Goal: Task Accomplishment & Management: Manage account settings

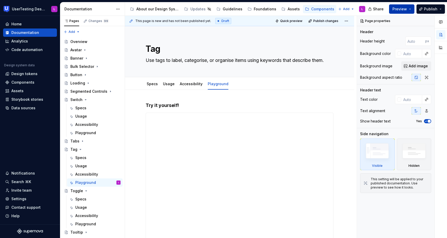
click at [408, 10] on button "Preview" at bounding box center [401, 8] width 25 height 9
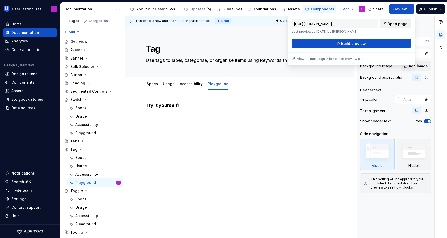
click at [395, 24] on span "Open page" at bounding box center [398, 23] width 20 height 5
click at [119, 9] on html "UserTesting Design System L Home Documentation Analytics Code automation Design…" at bounding box center [223, 119] width 447 height 238
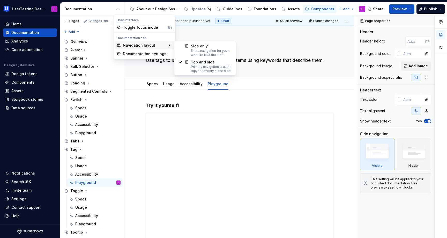
click at [128, 47] on div "Navigation layout" at bounding box center [145, 45] width 60 height 8
click at [141, 53] on div "Documentation settings" at bounding box center [147, 53] width 49 height 5
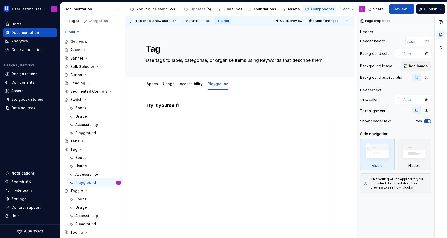
type textarea "*"
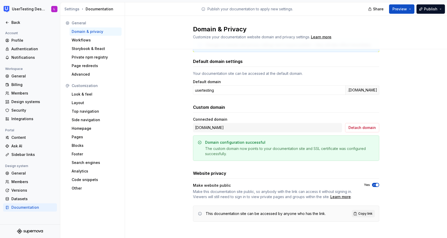
scroll to position [21, 0]
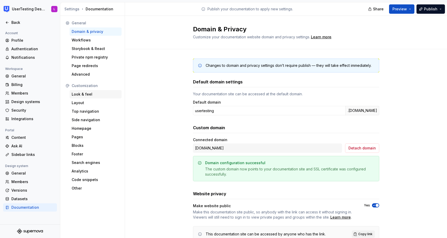
click at [94, 92] on div "Look & feel" at bounding box center [96, 94] width 48 height 5
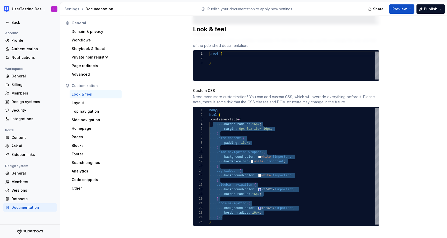
scroll to position [9, 0]
drag, startPoint x: 223, startPoint y: 212, endPoint x: 210, endPoint y: 116, distance: 97.3
click at [210, 116] on div "body , html { .container-title { border-radius: 16px ; margin: 0px 0px 16px 16p…" at bounding box center [294, 166] width 170 height 117
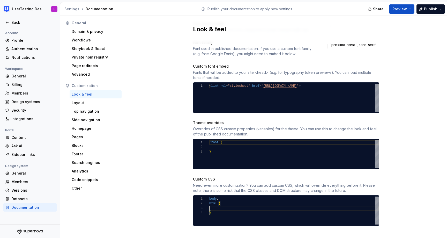
click at [225, 203] on div "body , html { }" at bounding box center [294, 211] width 170 height 28
type textarea "**********"
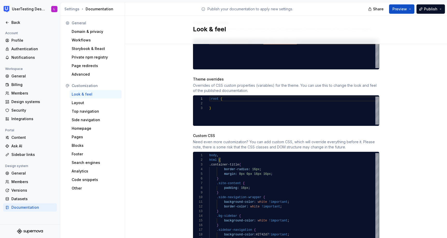
scroll to position [287, 0]
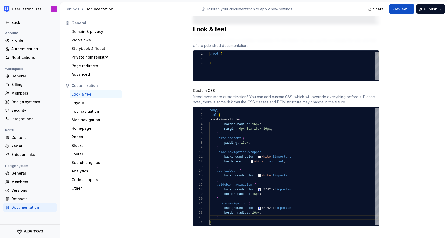
click at [383, 147] on div "Site logo A company logo that will be displayed on all pages on your documentat…" at bounding box center [286, 1] width 322 height 489
click at [394, 143] on div "Site logo A company logo that will be displayed on all pages on your documentat…" at bounding box center [286, 1] width 322 height 489
click at [393, 156] on div "Site logo A company logo that will be displayed on all pages on your documentat…" at bounding box center [286, 1] width 322 height 489
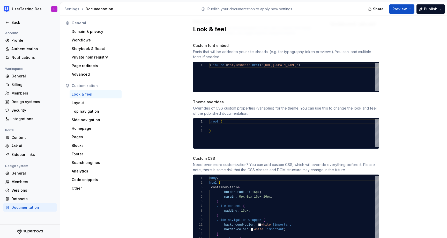
scroll to position [287, 0]
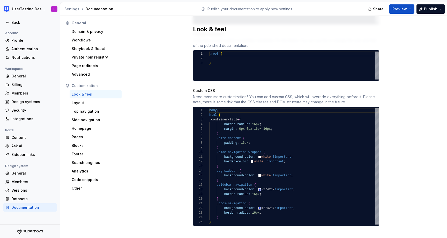
click at [401, 39] on div "Look & feel" at bounding box center [286, 30] width 322 height 28
click at [402, 8] on span "Preview" at bounding box center [400, 8] width 15 height 5
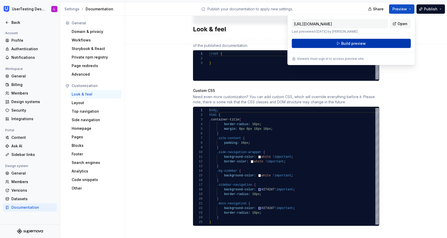
click at [355, 44] on span "Build preview" at bounding box center [354, 43] width 25 height 5
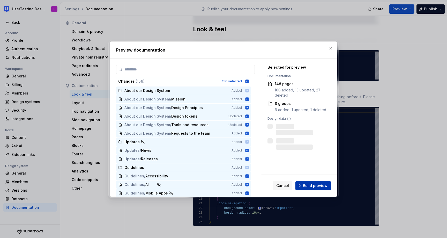
click at [320, 183] on span "Build preview" at bounding box center [315, 185] width 25 height 5
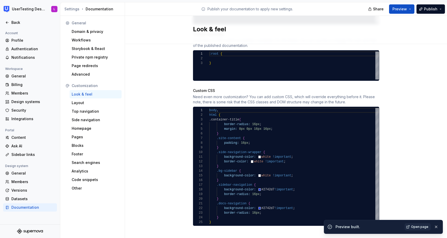
click at [421, 226] on span "Open page" at bounding box center [419, 227] width 17 height 4
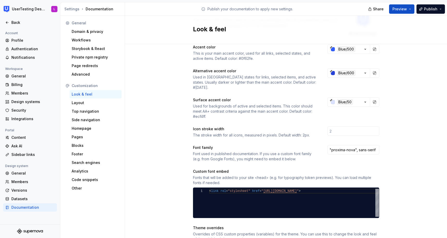
scroll to position [96, 0]
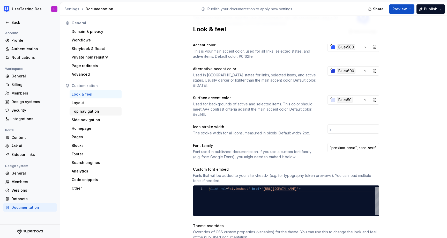
click at [96, 113] on div "Top navigation" at bounding box center [96, 111] width 48 height 5
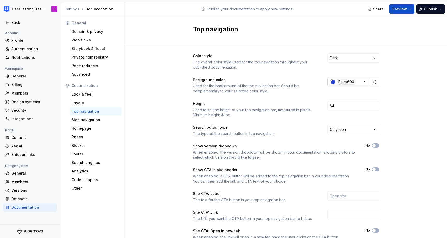
click at [331, 82] on div "button" at bounding box center [333, 82] width 4 height 4
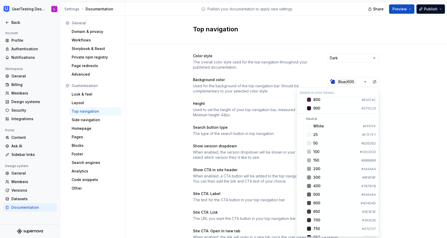
scroll to position [556, 0]
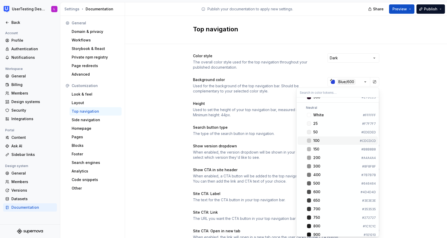
click at [310, 143] on span "100 #CDCDCD" at bounding box center [338, 140] width 80 height 8
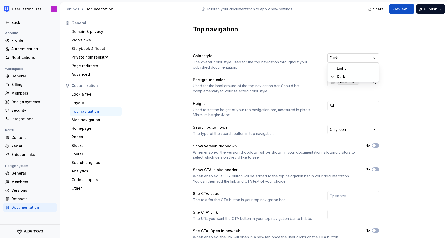
click at [345, 56] on html "UserTesting Design System L Back Account Profile Authentication Notifications W…" at bounding box center [223, 119] width 447 height 238
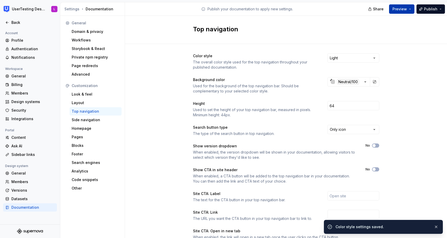
click at [407, 11] on span "Preview" at bounding box center [400, 8] width 15 height 5
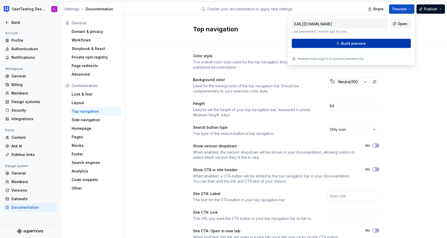
click at [378, 43] on button "Build preview" at bounding box center [351, 43] width 119 height 9
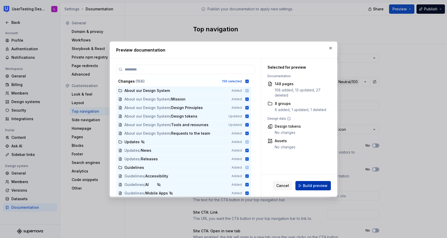
click at [317, 185] on span "Build preview" at bounding box center [315, 185] width 25 height 5
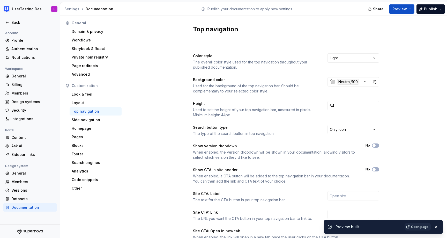
click at [418, 226] on span "Open page" at bounding box center [419, 227] width 17 height 4
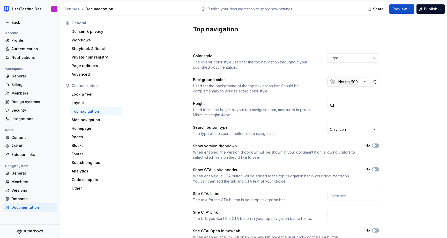
click at [349, 79] on div "Neutral/100" at bounding box center [348, 82] width 22 height 6
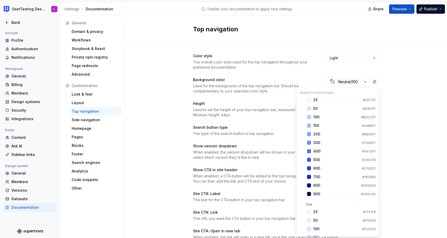
scroll to position [301, 0]
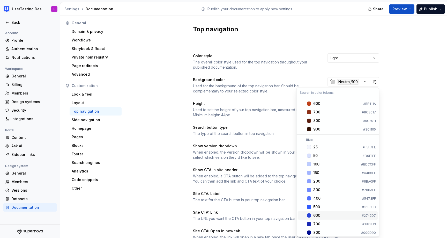
click at [308, 215] on div "Suggestions" at bounding box center [309, 215] width 4 height 4
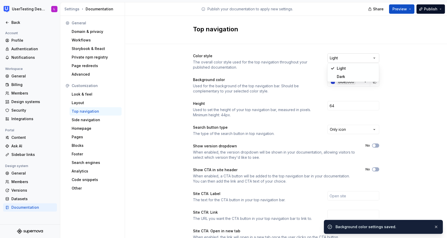
click at [341, 56] on html "UserTesting Design System L Back Account Profile Authentication Notifications W…" at bounding box center [223, 119] width 447 height 238
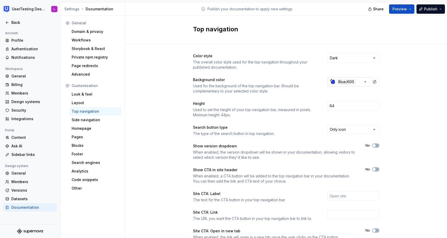
click at [333, 83] on div "button" at bounding box center [333, 82] width 4 height 4
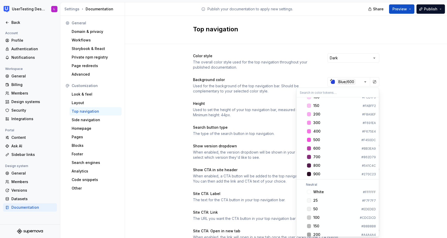
scroll to position [559, 0]
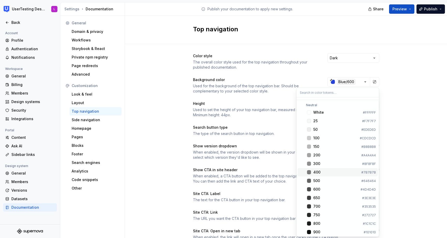
click at [310, 172] on div "Suggestions" at bounding box center [309, 172] width 4 height 4
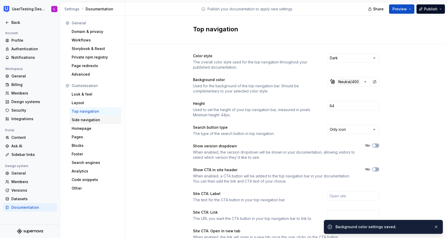
click at [97, 120] on div "Side navigation" at bounding box center [96, 119] width 48 height 5
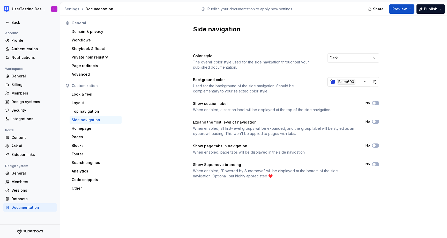
click at [333, 83] on div "button" at bounding box center [333, 82] width 4 height 4
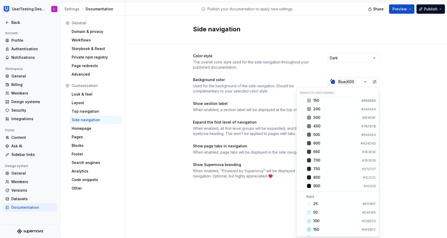
scroll to position [575, 0]
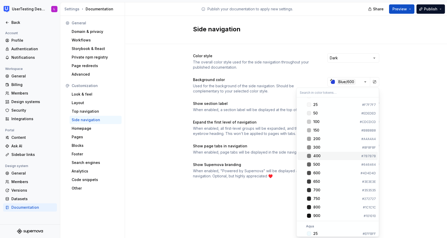
click at [310, 156] on div "Suggestions" at bounding box center [309, 156] width 4 height 4
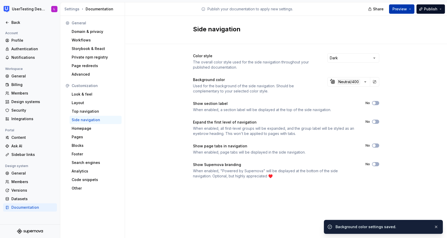
click at [404, 6] on button "Preview" at bounding box center [401, 8] width 25 height 9
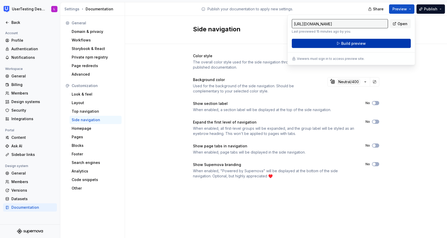
click at [385, 43] on button "Build preview" at bounding box center [351, 43] width 119 height 9
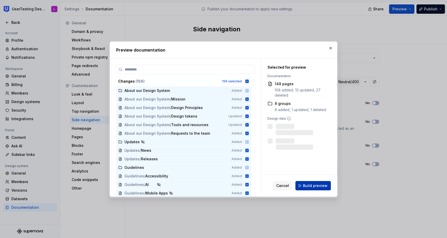
click at [316, 186] on span "Build preview" at bounding box center [315, 185] width 25 height 5
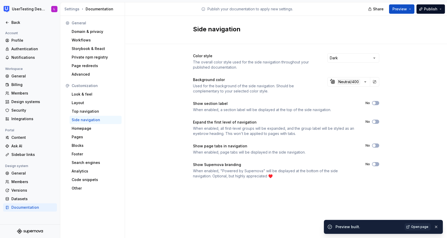
click at [418, 226] on span "Open page" at bounding box center [419, 227] width 17 height 4
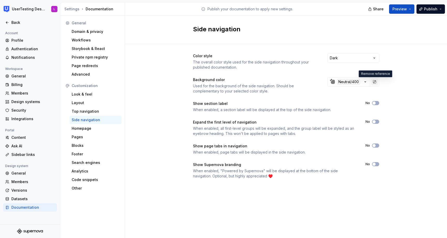
click at [375, 82] on button "button" at bounding box center [374, 81] width 7 height 7
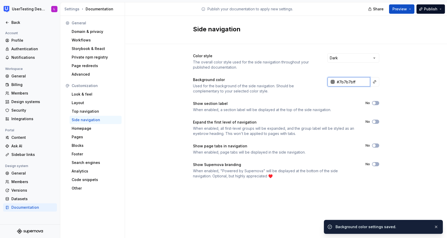
click at [351, 85] on input "#7b7b7bff" at bounding box center [352, 81] width 35 height 9
type input "#7B7B7BFF"
click at [331, 83] on div at bounding box center [333, 82] width 4 height 4
click at [368, 71] on html "UserTesting Design System L Back Account Profile Authentication Notifications W…" at bounding box center [223, 119] width 447 height 238
click at [375, 82] on button "button" at bounding box center [374, 81] width 7 height 7
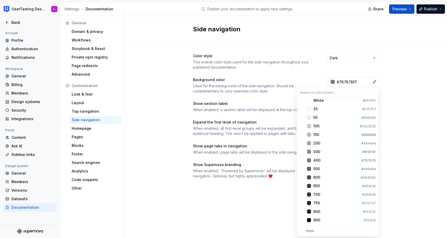
scroll to position [571, 0]
click at [317, 179] on div "600" at bounding box center [317, 177] width 7 height 5
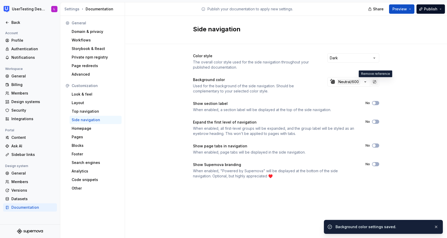
click at [376, 84] on button "button" at bounding box center [374, 81] width 7 height 7
click at [350, 83] on input "#4d4d4dff" at bounding box center [352, 81] width 35 height 9
type input "#4D4D4DFF"
click at [377, 82] on button "button" at bounding box center [374, 81] width 7 height 7
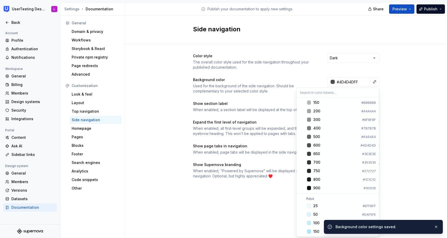
scroll to position [601, 0]
click at [310, 147] on div "Suggestions" at bounding box center [309, 147] width 4 height 4
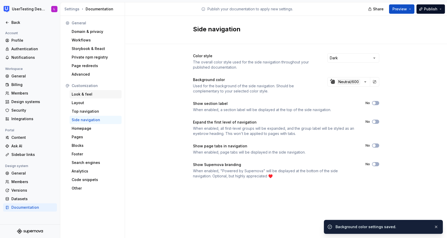
click at [88, 93] on div "Look & feel" at bounding box center [96, 94] width 48 height 5
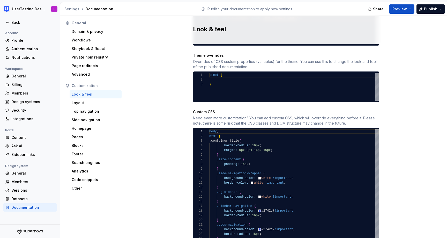
scroll to position [276, 0]
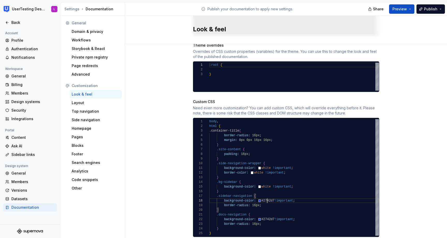
click at [267, 196] on div "body , html { .container-title { border-radius: 16px ; margin: 0px 0px 16px 16p…" at bounding box center [294, 177] width 170 height 117
click at [305, 197] on div "body , html { .container-title { border-radius: 16px ; margin: 0px 0px 16px 16p…" at bounding box center [294, 177] width 170 height 117
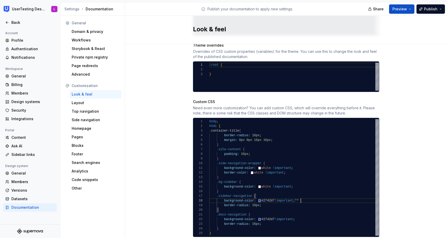
scroll to position [33, 90]
click at [224, 195] on div "body , html { .container-title { border-radius: 16px ; margin: 0px 0px 16px 16p…" at bounding box center [294, 177] width 170 height 117
click at [330, 197] on div "body , html { .container-title { border-radius: 16px ; margin: 0px 0px 16px 16p…" at bounding box center [294, 177] width 170 height 117
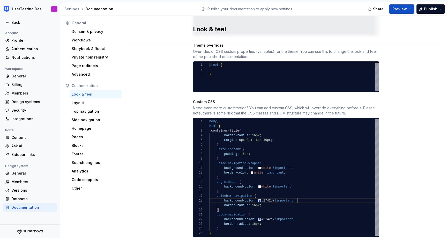
click at [268, 195] on div "body , html { .container-title { border-radius: 16px ; margin: 0px 0px 16px 16p…" at bounding box center [294, 177] width 170 height 117
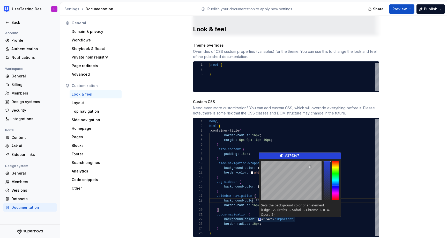
click at [252, 197] on div "body , html { .container-title { border-radius: 16px ; margin: 0px 0px 16px 16p…" at bounding box center [294, 177] width 170 height 117
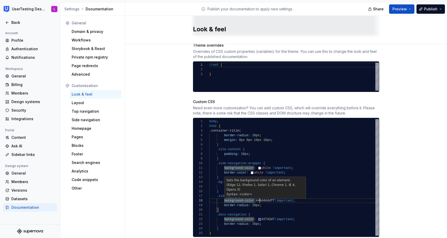
click at [259, 195] on div "body , html { .container-title { border-radius: 16px ; margin: 0px 0px 16px 16p…" at bounding box center [294, 177] width 170 height 117
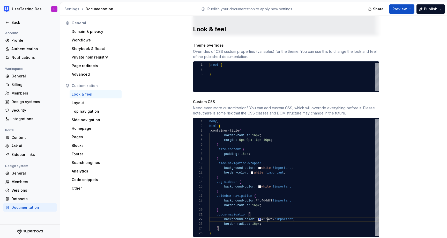
click at [268, 215] on div "body , html { .container-title { border-radius: 16px ; margin: 0px 0px 16px 16p…" at bounding box center [294, 177] width 170 height 117
click at [263, 214] on div "body , html { .container-title { border-radius: 16px ; margin: 0px 0px 16px 16p…" at bounding box center [294, 177] width 170 height 117
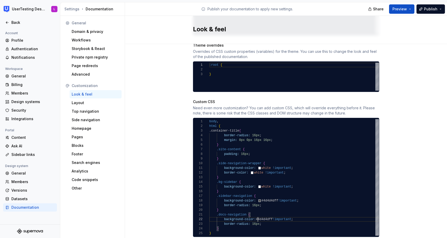
scroll to position [5, 49]
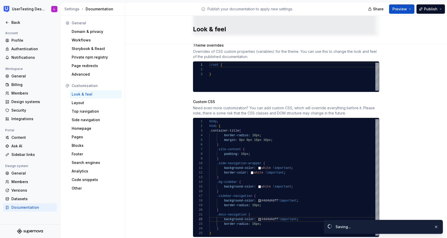
click at [401, 111] on div "Site logo A company logo that will be displayed on all pages on your documentat…" at bounding box center [286, 12] width 322 height 489
click at [405, 7] on span "Preview" at bounding box center [400, 8] width 15 height 5
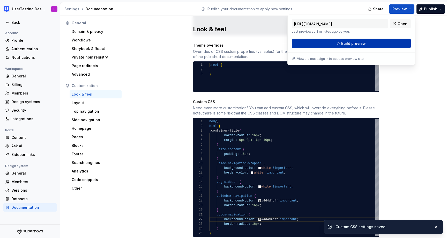
click at [383, 45] on button "Build preview" at bounding box center [351, 43] width 119 height 9
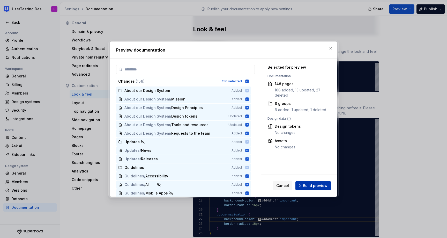
click at [320, 185] on span "Build preview" at bounding box center [315, 185] width 25 height 5
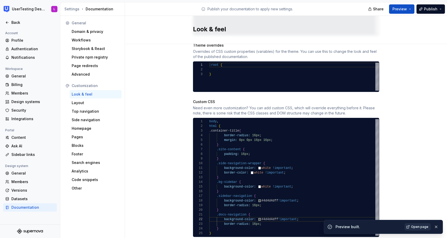
click at [416, 228] on span "Open page" at bounding box center [419, 227] width 17 height 4
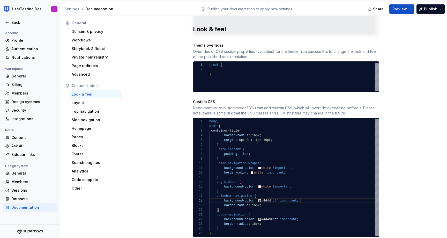
click at [304, 193] on div "body , html { .container-title { border-radius: 16px ; margin: 0px 0px 16px 16p…" at bounding box center [294, 177] width 170 height 117
type textarea "**********"
click at [162, 157] on div "Site logo A company logo that will be displayed on all pages on your documentat…" at bounding box center [286, 12] width 322 height 489
click at [86, 102] on div "Layout" at bounding box center [96, 102] width 48 height 5
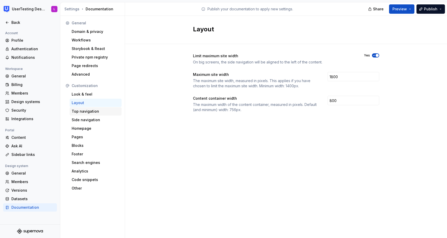
click at [97, 111] on div "Top navigation" at bounding box center [96, 111] width 48 height 5
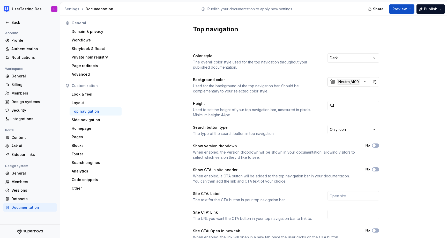
click at [334, 83] on div "button" at bounding box center [333, 82] width 4 height 4
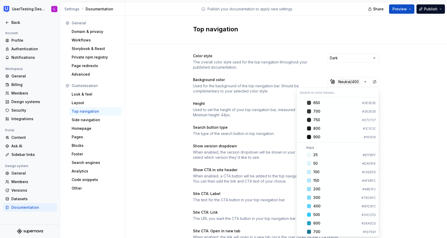
scroll to position [674, 0]
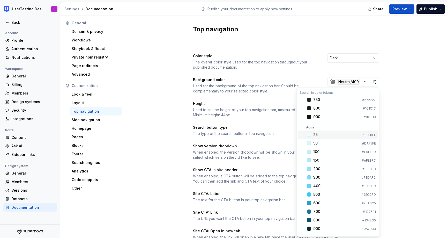
click at [371, 135] on div "#EFFBFF" at bounding box center [369, 135] width 13 height 4
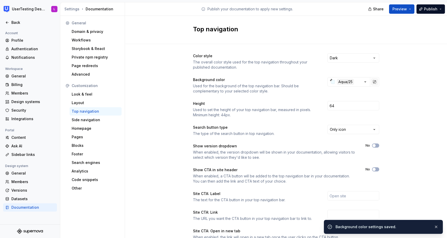
click at [375, 81] on button "button" at bounding box center [374, 81] width 7 height 7
click at [348, 82] on input "#effbffff" at bounding box center [352, 81] width 35 height 9
type input "#EFFBFFFF"
click at [416, 71] on div "Color style The overall color style used for the top navigation throughout your…" at bounding box center [286, 163] width 322 height 239
click at [376, 81] on button "button" at bounding box center [374, 81] width 7 height 7
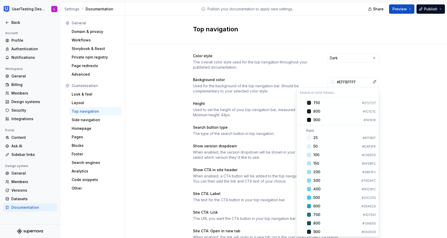
scroll to position [667, 0]
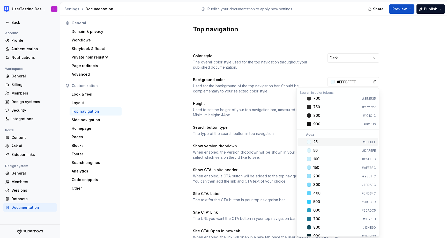
click at [309, 142] on div "Suggestions" at bounding box center [309, 142] width 4 height 4
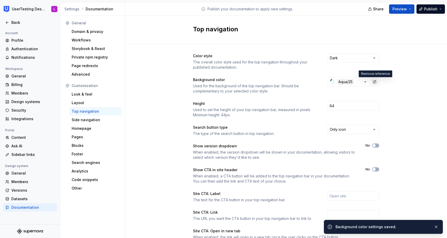
click at [374, 81] on button "button" at bounding box center [374, 81] width 7 height 7
click at [377, 82] on button "button" at bounding box center [374, 81] width 7 height 7
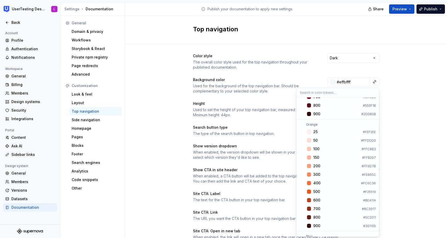
scroll to position [195, 0]
click at [311, 140] on div "Suggestions" at bounding box center [309, 141] width 4 height 4
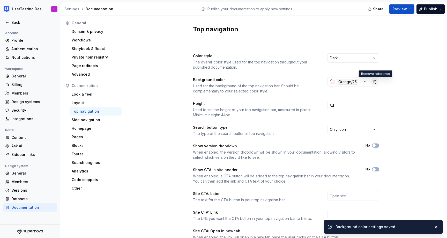
click at [375, 82] on button "button" at bounding box center [374, 81] width 7 height 7
click at [350, 82] on input "#fef2eeff" at bounding box center [352, 81] width 35 height 9
type input "#FEF2EEFF"
click at [378, 82] on button "button" at bounding box center [374, 81] width 7 height 7
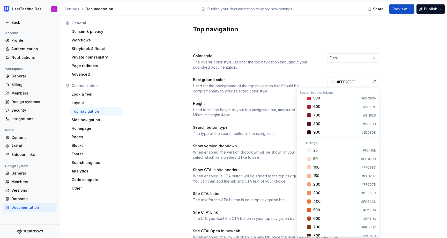
scroll to position [184, 0]
click at [309, 152] on div "Suggestions" at bounding box center [309, 152] width 4 height 4
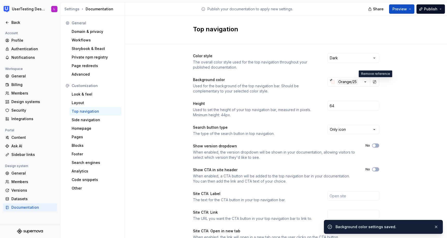
click at [407, 117] on div "Color style The overall color style used for the top navigation throughout your…" at bounding box center [286, 163] width 322 height 239
click at [349, 56] on html "UserTesting Design System L Back Account Profile Authentication Notifications W…" at bounding box center [223, 119] width 447 height 238
click at [95, 121] on div "Side navigation" at bounding box center [96, 119] width 48 height 5
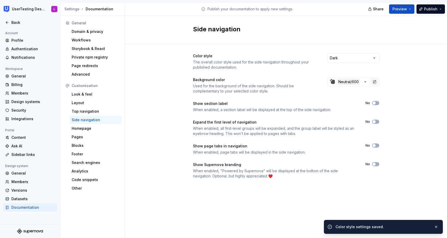
click at [374, 82] on button "button" at bounding box center [374, 81] width 7 height 7
click at [374, 79] on button "button" at bounding box center [374, 81] width 7 height 7
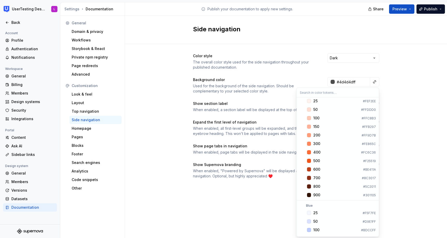
scroll to position [233, 0]
click at [310, 103] on div "Suggestions" at bounding box center [309, 103] width 4 height 4
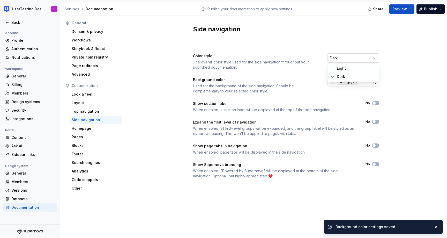
click at [362, 57] on html "UserTesting Design System L Back Account Profile Authentication Notifications W…" at bounding box center [223, 119] width 447 height 238
click at [96, 98] on div "Look & feel" at bounding box center [96, 94] width 52 height 8
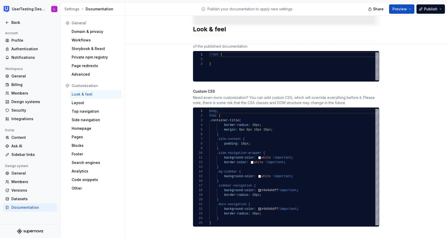
scroll to position [287, 0]
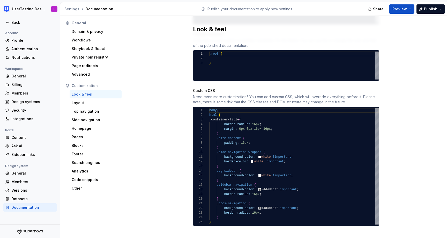
click at [273, 184] on div "body , html { .container-title { border-radius: 16px ; margin: 0px 0px 16px 16p…" at bounding box center [294, 166] width 170 height 117
click at [272, 202] on div "body , html { .container-title { border-radius: 16px ; margin: 0px 0px 16px 16p…" at bounding box center [294, 166] width 170 height 117
click at [260, 184] on div "body , html { .container-title { border-radius: 16px ; margin: 0px 0px 16px 16p…" at bounding box center [294, 166] width 170 height 117
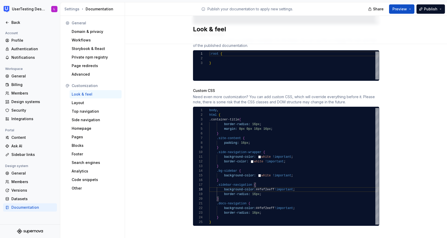
scroll to position [33, 49]
click at [262, 202] on div "body , html { .container-title { border-radius: 16px ; margin: 0px 0px 16px 16p…" at bounding box center [294, 166] width 170 height 117
type textarea "**********"
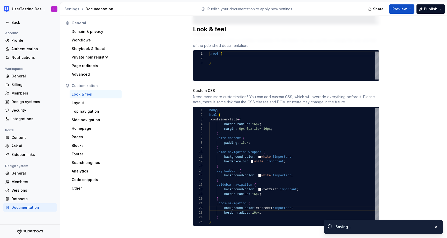
click at [416, 138] on div "Site logo A company logo that will be displayed on all pages on your documentat…" at bounding box center [286, 1] width 322 height 489
click at [405, 9] on span "Preview" at bounding box center [400, 8] width 15 height 5
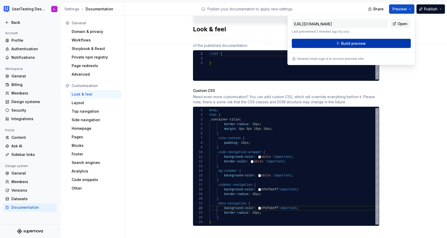
click at [379, 44] on button "Build preview" at bounding box center [351, 43] width 119 height 9
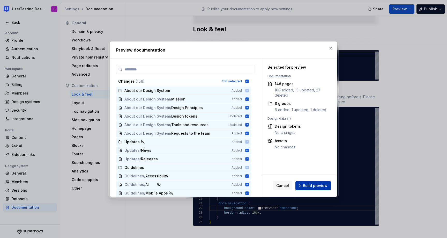
click at [316, 183] on span "Build preview" at bounding box center [315, 185] width 25 height 5
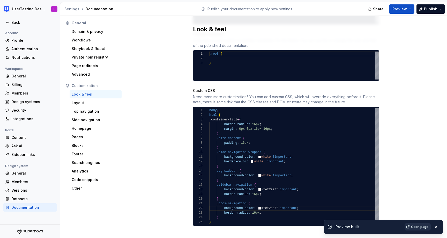
click at [422, 226] on span "Open page" at bounding box center [419, 227] width 17 height 4
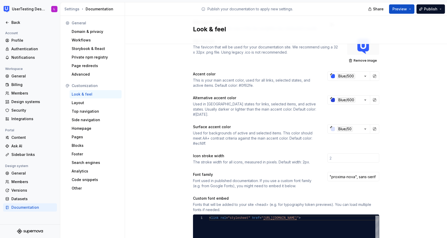
scroll to position [0, 0]
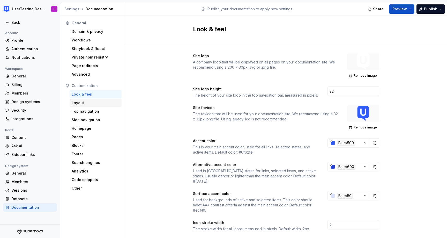
click at [86, 103] on div "Layout" at bounding box center [96, 102] width 48 height 5
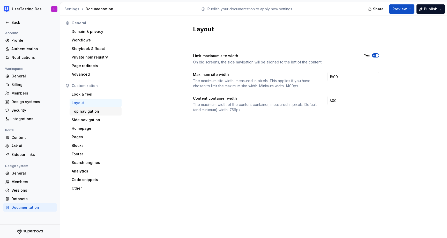
click at [89, 112] on div "Top navigation" at bounding box center [96, 111] width 48 height 5
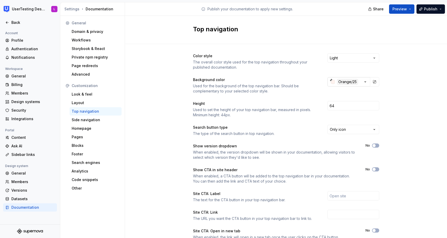
click at [333, 81] on div "button" at bounding box center [333, 82] width 4 height 4
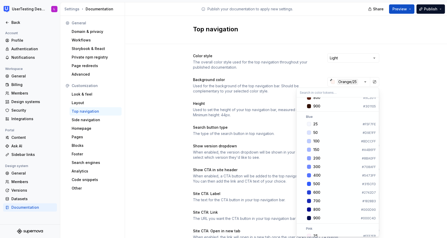
scroll to position [328, 0]
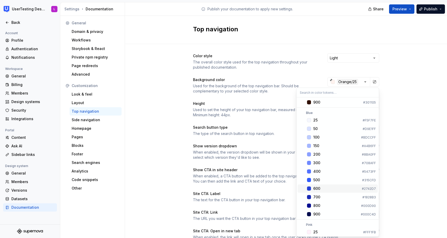
click at [309, 189] on div "Suggestions" at bounding box center [309, 188] width 4 height 4
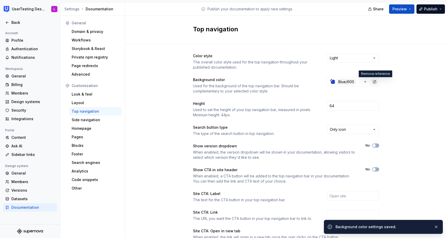
click at [375, 82] on button "button" at bounding box center [374, 81] width 7 height 7
click at [347, 82] on input "#2742d7ff" at bounding box center [352, 81] width 35 height 9
type input "#2742D7FF"
click at [407, 66] on div "Color style The overall color style used for the top navigation throughout your…" at bounding box center [286, 163] width 322 height 239
click at [376, 83] on button "button" at bounding box center [374, 81] width 7 height 7
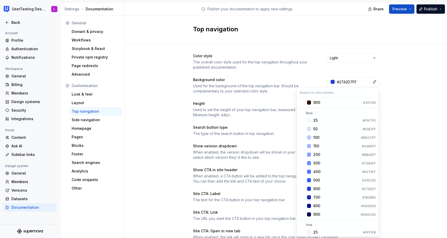
scroll to position [328, 0]
click at [309, 190] on span "600 #2742D7" at bounding box center [338, 188] width 80 height 8
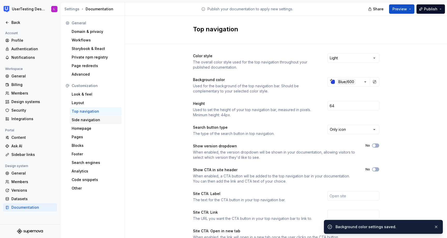
click at [92, 121] on div "Side navigation" at bounding box center [96, 119] width 48 height 5
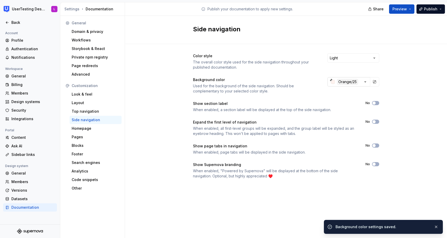
click at [367, 82] on icon "button" at bounding box center [365, 81] width 5 height 5
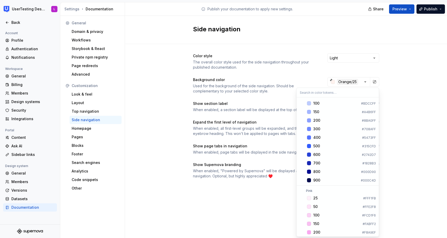
scroll to position [361, 0]
click at [307, 156] on div "Suggestions" at bounding box center [309, 155] width 4 height 4
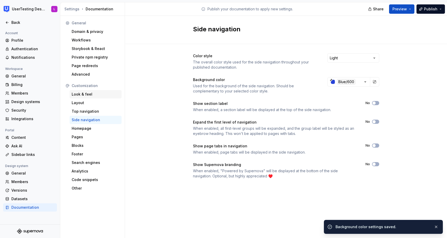
click at [96, 93] on div "Look & feel" at bounding box center [96, 94] width 48 height 5
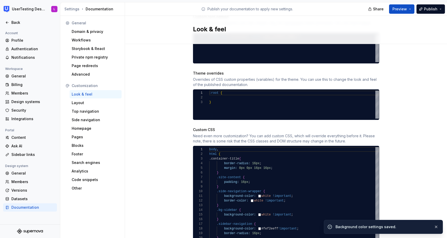
scroll to position [287, 0]
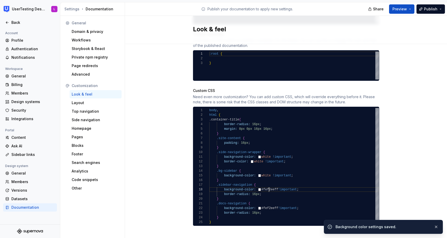
click at [269, 184] on div "body , html { .container-title { border-radius: 16px ; margin: 0px 0px 16px 16p…" at bounding box center [294, 166] width 170 height 117
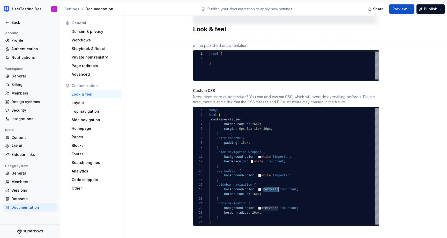
click at [269, 184] on div "body , html { .container-title { border-radius: 16px ; margin: 0px 0px 16px 16p…" at bounding box center [294, 166] width 170 height 117
click at [273, 201] on div "body , html { .container-title { border-radius: 16px ; margin: 0px 0px 16px 16p…" at bounding box center [294, 166] width 170 height 117
click at [262, 202] on div "body , html { .container-title { border-radius: 16px ; margin: 0px 0px 16px 16p…" at bounding box center [294, 166] width 170 height 117
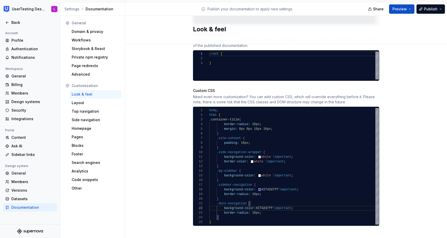
type textarea "**********"
click at [326, 165] on div "body , html { .container-title { border-radius: 16px ; margin: 0px 0px 16px 16p…" at bounding box center [294, 166] width 170 height 117
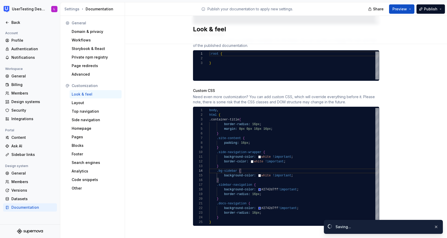
click at [414, 137] on div "Site logo A company logo that will be displayed on all pages on your documentat…" at bounding box center [286, 1] width 322 height 489
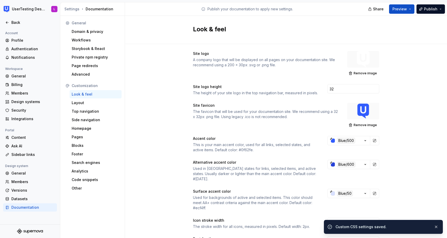
scroll to position [0, 0]
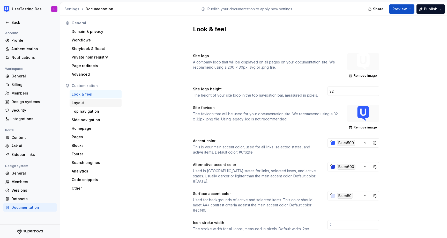
click at [95, 103] on div "Layout" at bounding box center [96, 102] width 48 height 5
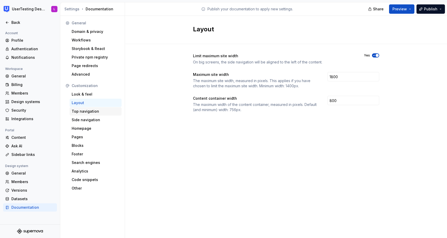
click at [95, 112] on div "Top navigation" at bounding box center [96, 111] width 48 height 5
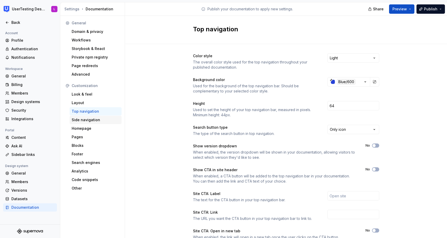
click at [97, 121] on div "Side navigation" at bounding box center [96, 119] width 48 height 5
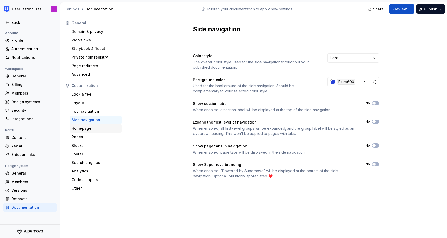
click at [94, 129] on div "Homepage" at bounding box center [96, 128] width 48 height 5
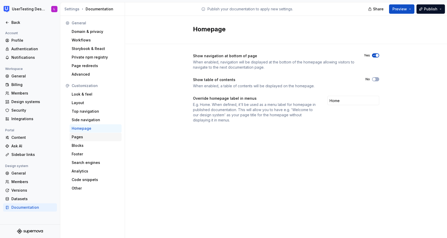
click at [94, 135] on div "Pages" at bounding box center [96, 136] width 48 height 5
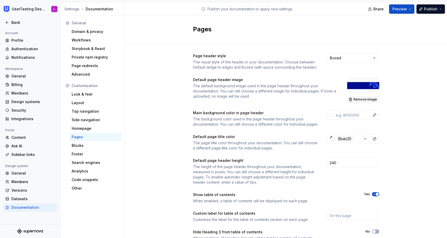
click at [365, 100] on span "Remove image" at bounding box center [365, 99] width 23 height 4
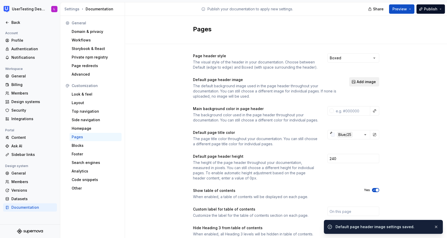
click at [373, 82] on span "Add image" at bounding box center [366, 81] width 19 height 5
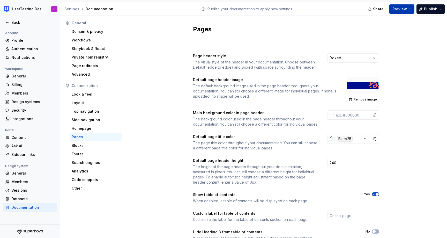
click at [406, 9] on span "Preview" at bounding box center [400, 8] width 15 height 5
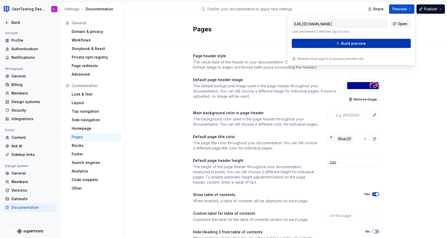
click at [389, 44] on button "Build preview" at bounding box center [351, 43] width 119 height 9
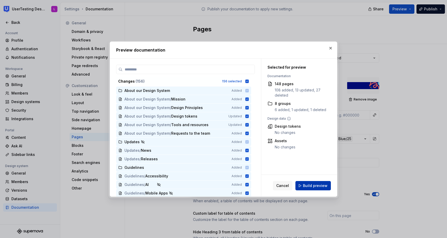
click at [308, 189] on button "Build preview" at bounding box center [313, 185] width 35 height 9
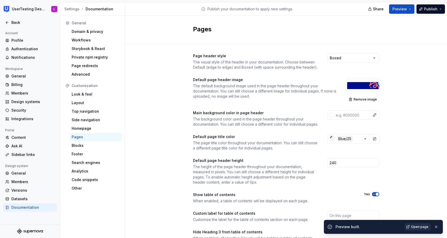
click at [416, 227] on span "Open page" at bounding box center [419, 227] width 17 height 4
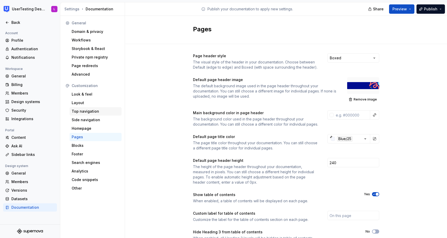
click at [94, 112] on div "Top navigation" at bounding box center [96, 111] width 48 height 5
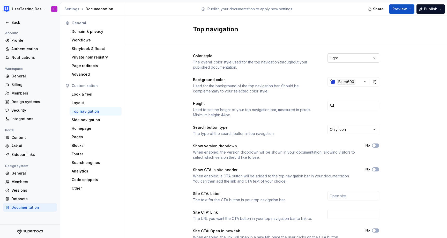
click at [373, 58] on html "UserTesting Design System L Back Account Profile Authentication Notifications W…" at bounding box center [223, 119] width 447 height 238
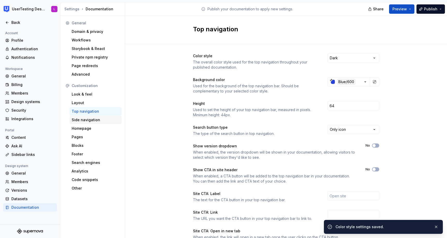
click at [92, 122] on div "Side navigation" at bounding box center [96, 119] width 48 height 5
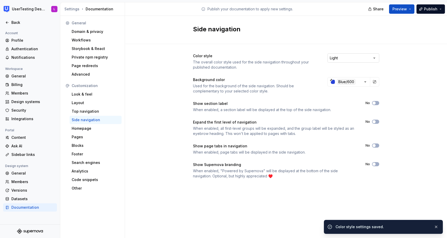
click at [374, 57] on html "UserTesting Design System L Back Account Profile Authentication Notifications W…" at bounding box center [223, 119] width 447 height 238
click at [411, 69] on div "Color style The overall color style used for the side navigation throughout you…" at bounding box center [286, 121] width 322 height 154
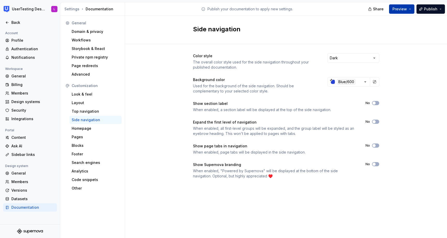
click at [405, 6] on button "Preview" at bounding box center [401, 8] width 25 height 9
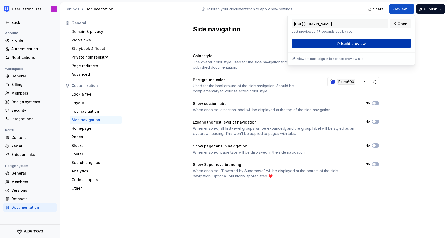
click at [386, 41] on button "Build preview" at bounding box center [351, 43] width 119 height 9
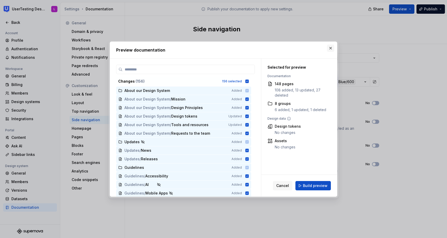
click at [331, 48] on button "button" at bounding box center [330, 48] width 7 height 7
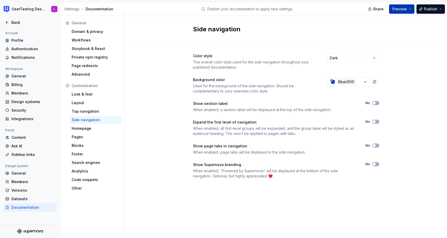
click at [409, 6] on button "Preview" at bounding box center [401, 8] width 25 height 9
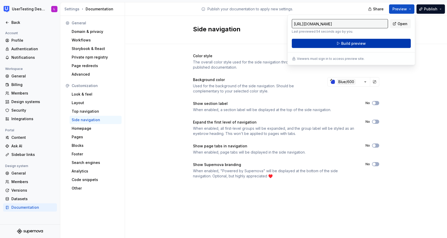
click at [388, 44] on button "Build preview" at bounding box center [351, 43] width 119 height 9
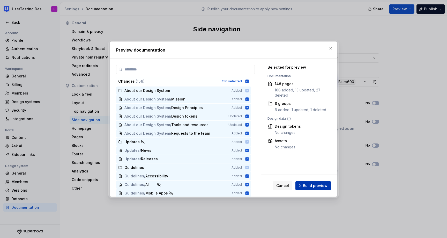
click at [311, 185] on span "Build preview" at bounding box center [315, 185] width 25 height 5
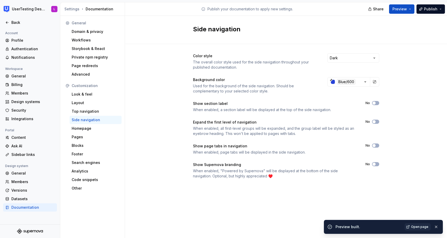
click at [418, 228] on span "Open page" at bounding box center [419, 227] width 17 height 4
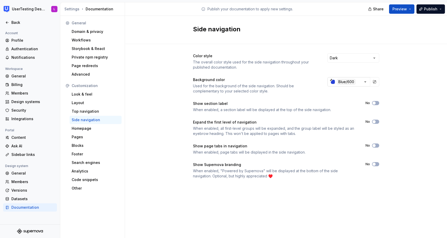
click at [333, 83] on div "button" at bounding box center [333, 82] width 4 height 4
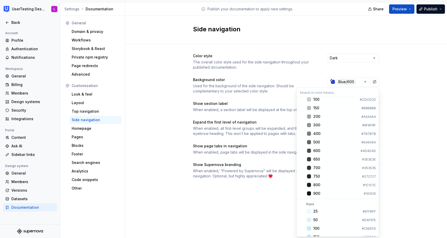
scroll to position [597, 0]
click at [309, 160] on div "Suggestions" at bounding box center [309, 159] width 4 height 4
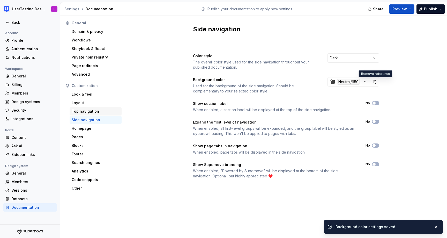
click at [98, 111] on div "Top navigation" at bounding box center [96, 111] width 48 height 5
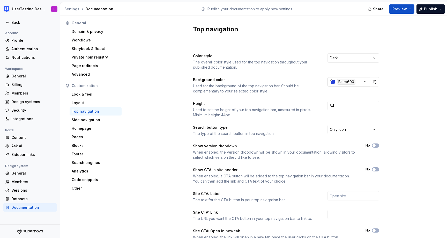
click at [333, 83] on div "button" at bounding box center [333, 82] width 4 height 4
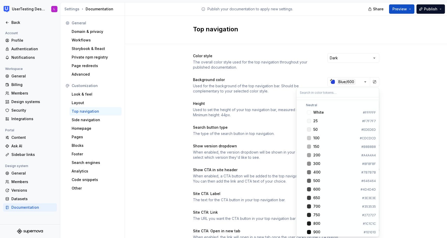
scroll to position [562, 0]
click at [320, 188] on div "600" at bounding box center [317, 186] width 7 height 5
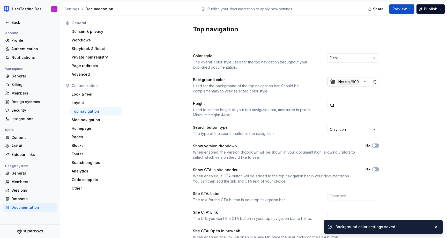
click at [333, 82] on div "button" at bounding box center [333, 82] width 4 height 4
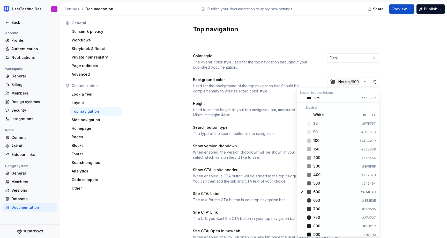
scroll to position [557, 0]
click at [304, 201] on span "650 #3E3E3E" at bounding box center [338, 199] width 80 height 8
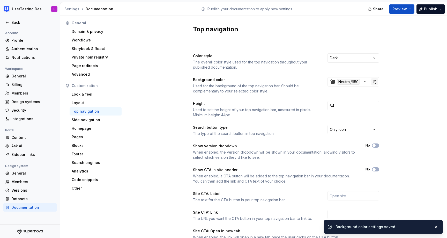
click at [373, 84] on button "button" at bounding box center [374, 81] width 7 height 7
click at [349, 82] on input "#3e3e3eff" at bounding box center [352, 81] width 35 height 9
type input "#3E3E3EFF"
click at [397, 79] on div "Color style The overall color style used for the top navigation throughout your…" at bounding box center [286, 163] width 322 height 239
click at [375, 82] on button "button" at bounding box center [374, 81] width 7 height 7
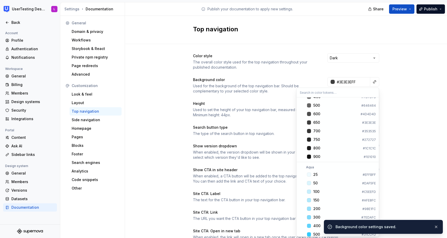
scroll to position [635, 0]
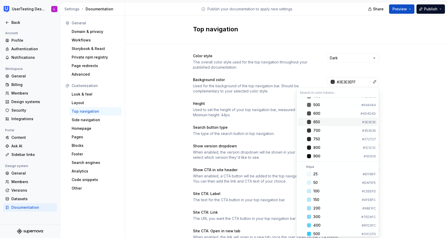
click at [328, 119] on div "650" at bounding box center [337, 121] width 47 height 5
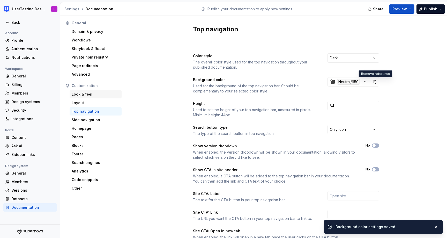
click at [95, 95] on div "Look & feel" at bounding box center [96, 94] width 48 height 5
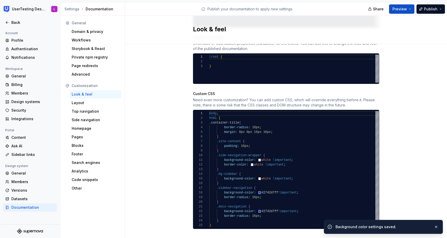
scroll to position [287, 0]
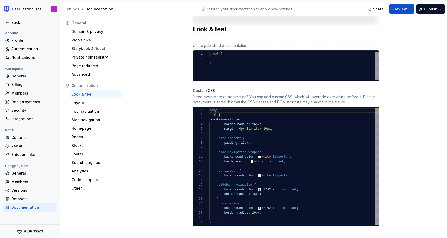
click at [274, 185] on div "body , html { .container-title { border-radius: 16px ; margin: 0px 0px 16px 16p…" at bounding box center [294, 166] width 170 height 117
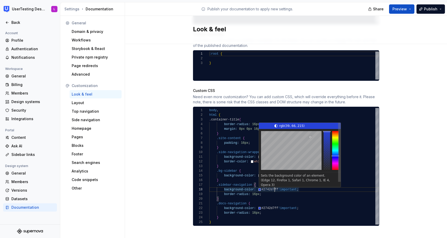
click at [274, 185] on div "body , html { .container-title { border-radius: 16px ; margin: 0px 0px 16px 16p…" at bounding box center [294, 166] width 170 height 117
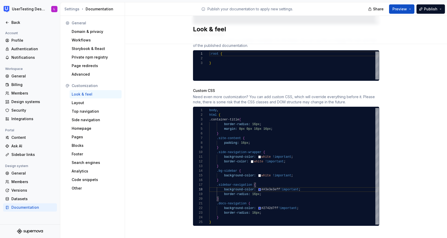
click at [264, 183] on div "body , html { .container-title { border-radius: 16px ; margin: 0px 0px 16px 16p…" at bounding box center [294, 166] width 170 height 117
click at [271, 204] on div "body , html { .container-title { border-radius: 16px ; margin: 0px 0px 16px 16p…" at bounding box center [294, 166] width 170 height 117
click at [264, 202] on div "body , html { .container-title { border-radius: 16px ; margin: 0px 0px 16px 16p…" at bounding box center [294, 166] width 170 height 117
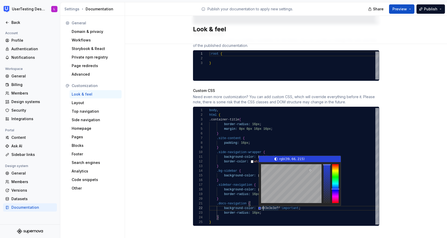
scroll to position [5, 49]
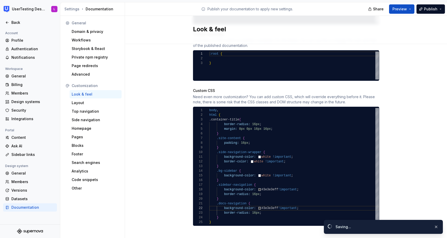
click at [412, 121] on div "Site logo A company logo that will be displayed on all pages on your documentat…" at bounding box center [286, 1] width 322 height 489
click at [406, 9] on span "Preview" at bounding box center [400, 8] width 15 height 5
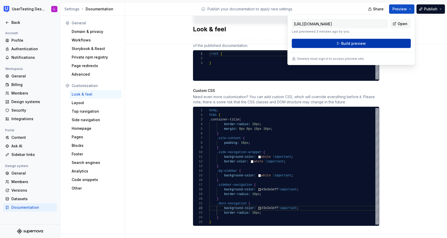
click at [389, 43] on button "Build preview" at bounding box center [351, 43] width 119 height 9
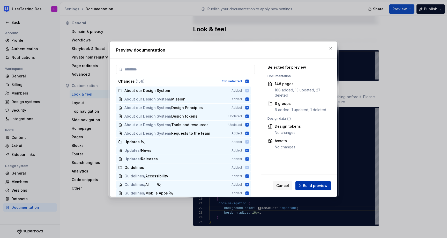
click at [318, 186] on span "Build preview" at bounding box center [315, 185] width 25 height 5
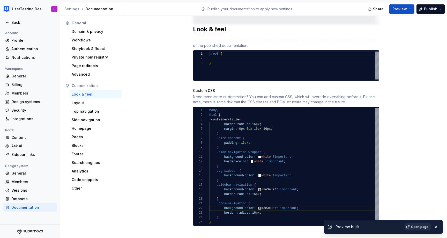
click at [420, 224] on link "Open page" at bounding box center [418, 226] width 26 height 7
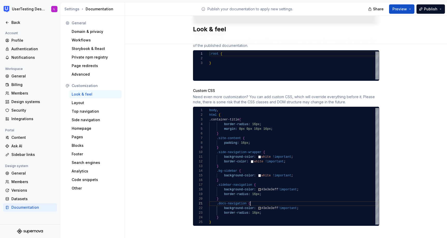
scroll to position [0, 41]
click at [293, 196] on div "body , html { .container-title { border-radius: 16px ; margin: 0px 0px 16px 16p…" at bounding box center [294, 166] width 170 height 117
click at [269, 205] on div "body , html { .container-title { border-radius: 16px ; margin: 0px 0px 16px 16p…" at bounding box center [294, 166] width 170 height 117
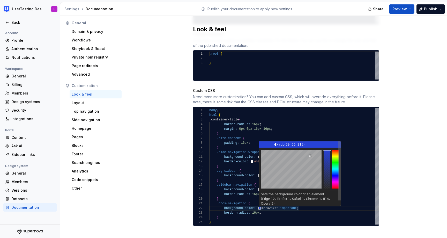
click at [269, 205] on div "body , html { .container-title { border-radius: 16px ; margin: 0px 0px 16px 16p…" at bounding box center [294, 166] width 170 height 117
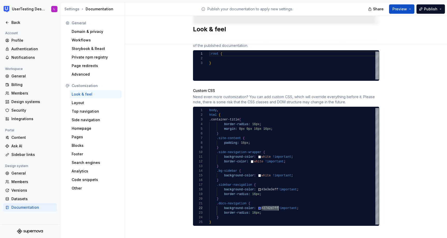
click at [272, 185] on div "body , html { .container-title { border-radius: 16px ; margin: 0px 0px 16px 16p…" at bounding box center [294, 166] width 170 height 117
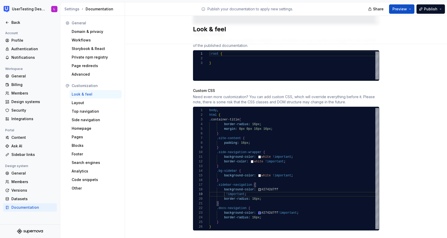
type textarea "**********"
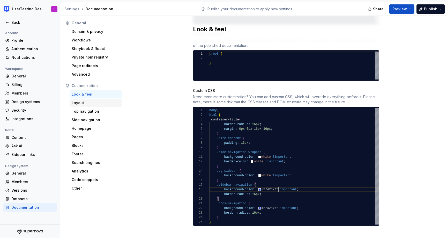
click at [93, 104] on div "Layout" at bounding box center [96, 102] width 48 height 5
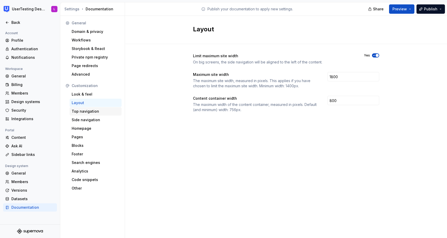
click at [93, 110] on div "Top navigation" at bounding box center [96, 111] width 48 height 5
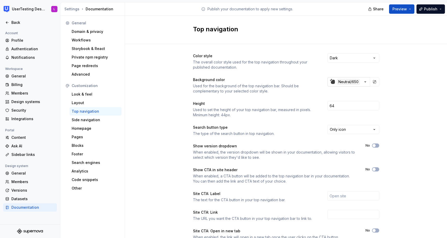
click at [335, 82] on div "button" at bounding box center [333, 82] width 4 height 4
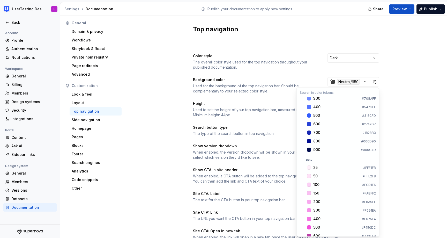
scroll to position [392, 0]
click at [309, 124] on div "Suggestions" at bounding box center [309, 124] width 4 height 4
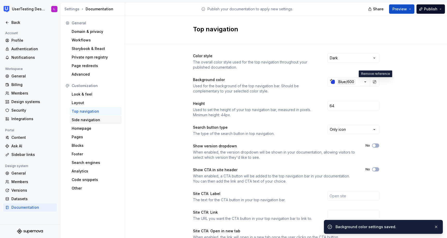
click at [93, 119] on div "Side navigation" at bounding box center [96, 119] width 48 height 5
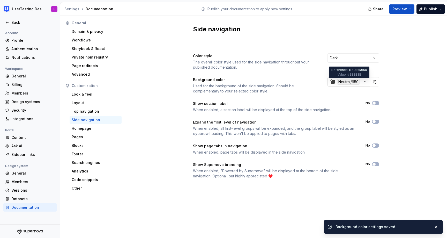
click at [339, 82] on div "Neutral/650" at bounding box center [348, 82] width 23 height 6
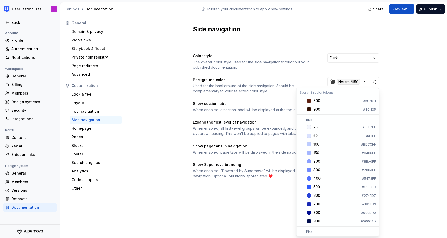
scroll to position [320, 0]
click at [309, 198] on div "Suggestions" at bounding box center [309, 196] width 4 height 4
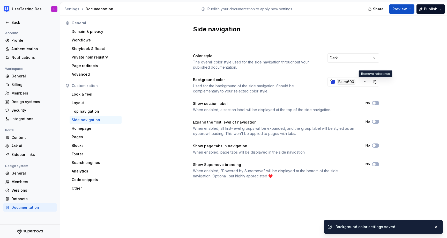
click at [418, 111] on div "Color style The overall color style used for the side navigation throughout you…" at bounding box center [286, 121] width 322 height 154
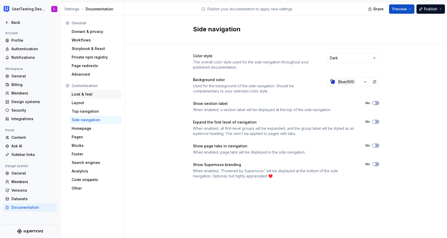
click at [95, 94] on div "Look & feel" at bounding box center [96, 94] width 48 height 5
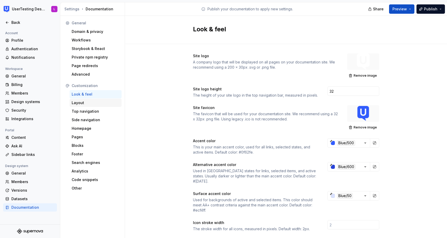
click at [103, 102] on div "Layout" at bounding box center [96, 102] width 48 height 5
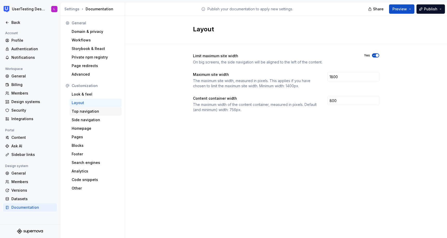
click at [85, 113] on div "Top navigation" at bounding box center [96, 111] width 48 height 5
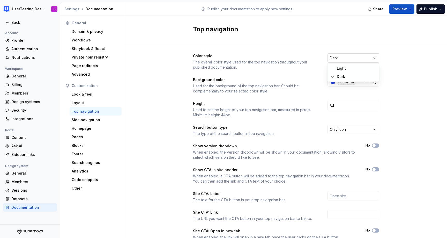
click at [360, 57] on html "UserTesting Design System L Back Account Profile Authentication Notifications W…" at bounding box center [223, 119] width 447 height 238
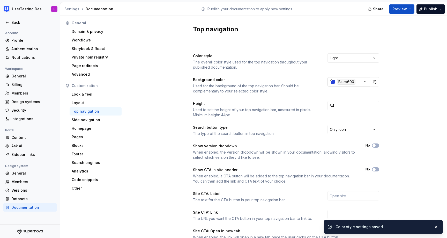
click at [335, 83] on div "button" at bounding box center [333, 82] width 4 height 4
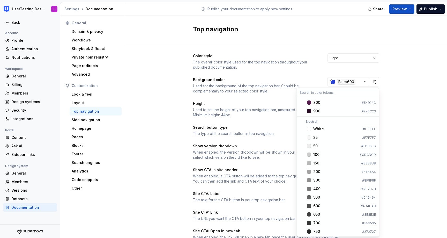
scroll to position [547, 0]
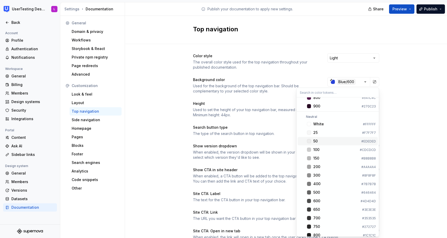
click at [309, 142] on div "Suggestions" at bounding box center [309, 141] width 4 height 4
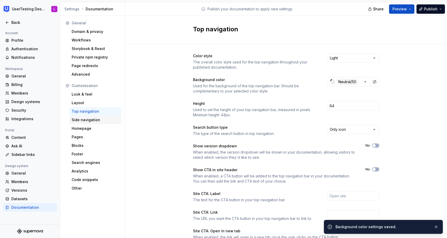
click at [83, 119] on div "Side navigation" at bounding box center [96, 119] width 48 height 5
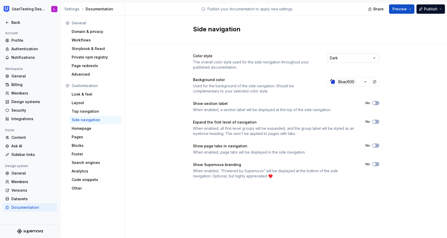
click at [349, 59] on html "UserTesting Design System L Back Account Profile Authentication Notifications W…" at bounding box center [223, 119] width 447 height 238
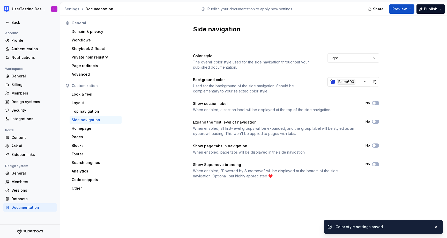
click at [334, 83] on div "button" at bounding box center [333, 82] width 4 height 4
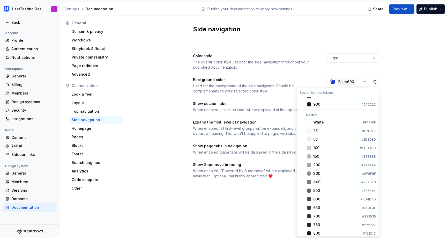
scroll to position [553, 0]
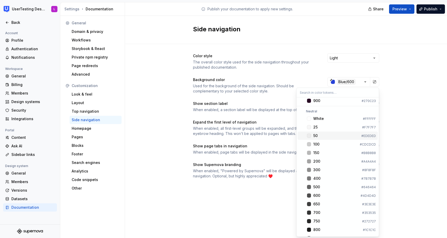
click at [309, 135] on div "Suggestions" at bounding box center [309, 136] width 4 height 4
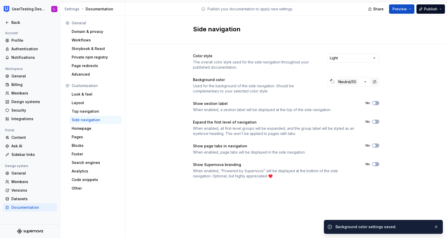
click at [375, 81] on button "button" at bounding box center [374, 81] width 7 height 7
click at [349, 82] on input "#edededff" at bounding box center [352, 81] width 35 height 9
type input "#EDEDEDFF"
click at [374, 81] on button "button" at bounding box center [374, 81] width 7 height 7
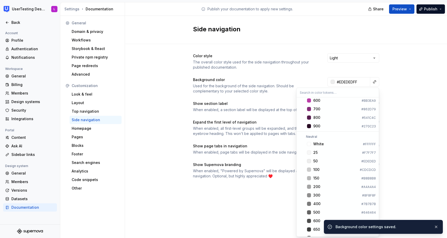
scroll to position [536, 0]
click at [319, 153] on div "50" at bounding box center [337, 152] width 46 height 5
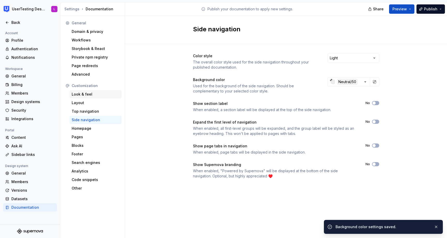
click at [93, 96] on div "Look & feel" at bounding box center [96, 94] width 48 height 5
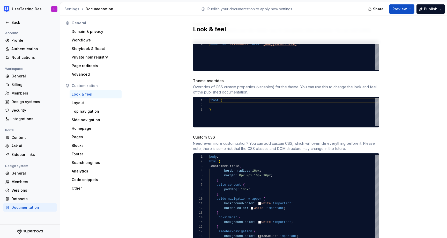
scroll to position [249, 0]
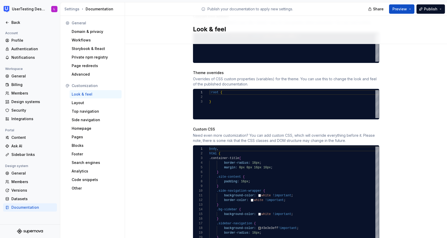
click at [269, 222] on div "body , html { .container-title { border-radius: 16px ; margin: 0px 0px 16px 16p…" at bounding box center [294, 205] width 170 height 117
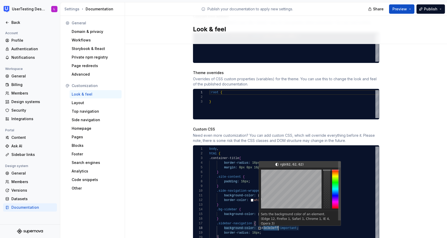
click at [269, 222] on div "body , html { .container-title { border-radius: 16px ; margin: 0px 0px 16px 16p…" at bounding box center [294, 205] width 170 height 117
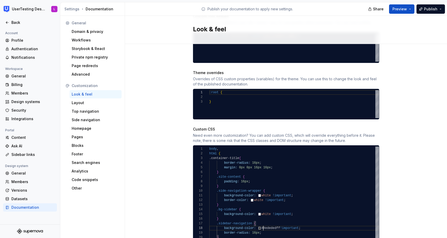
drag, startPoint x: 263, startPoint y: 222, endPoint x: 287, endPoint y: 224, distance: 23.7
click at [263, 222] on div "body , html { .container-title { border-radius: 16px ; margin: 0px 0px 16px 16p…" at bounding box center [294, 205] width 170 height 117
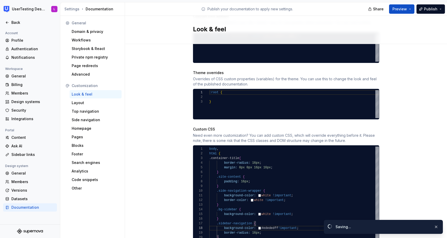
click at [429, 178] on div "Site logo A company logo that will be displayed on all pages on your documentat…" at bounding box center [286, 39] width 322 height 489
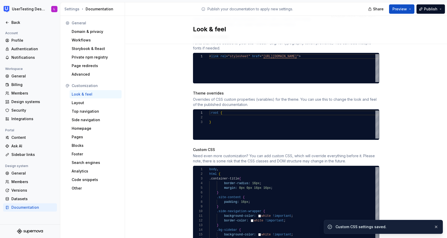
scroll to position [287, 0]
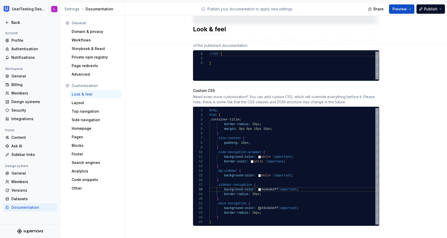
click at [270, 202] on div "body , html { .container-title { border-radius: 16px ; margin: 0px 0px 16px 16p…" at bounding box center [294, 166] width 170 height 117
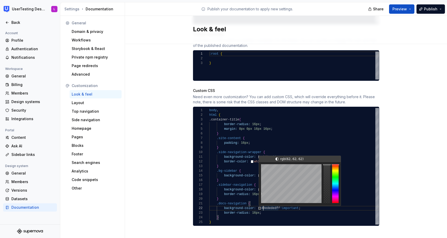
drag, startPoint x: 264, startPoint y: 202, endPoint x: 275, endPoint y: 208, distance: 12.4
click at [264, 202] on div "body , html { .container-title { border-radius: 16px ; margin: 0px 0px 16px 16p…" at bounding box center [294, 166] width 170 height 117
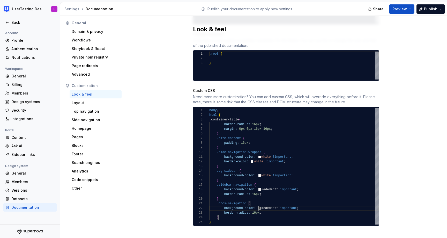
scroll to position [5, 49]
click at [431, 119] on div "Site logo A company logo that will be displayed on all pages on your documentat…" at bounding box center [286, 1] width 322 height 489
click at [405, 9] on span "Preview" at bounding box center [400, 8] width 15 height 5
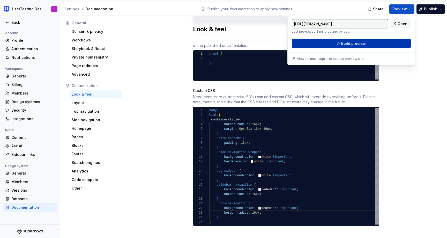
click at [391, 42] on button "Build preview" at bounding box center [351, 43] width 119 height 9
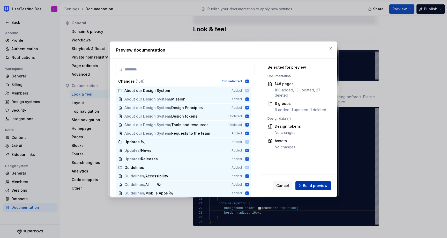
click at [316, 184] on span "Build preview" at bounding box center [315, 185] width 25 height 5
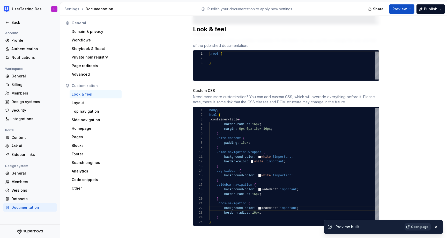
click at [420, 227] on span "Open page" at bounding box center [419, 227] width 17 height 4
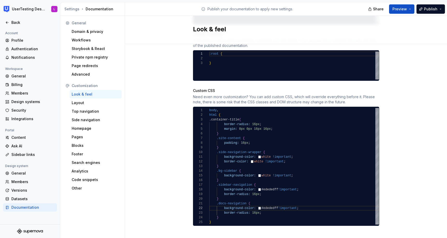
click at [309, 187] on div "body , html { .container-title { border-radius: 16px ; margin: 0px 0px 16px 16p…" at bounding box center [294, 166] width 170 height 117
type textarea "**********"
click at [87, 101] on div "Layout" at bounding box center [96, 102] width 48 height 5
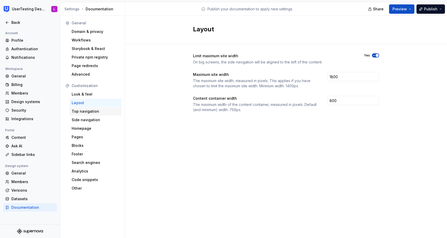
click at [87, 112] on div "Top navigation" at bounding box center [96, 111] width 48 height 5
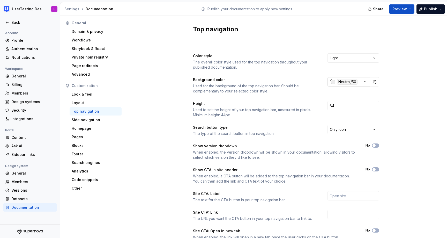
click at [348, 82] on div "Neutral/50" at bounding box center [347, 82] width 20 height 6
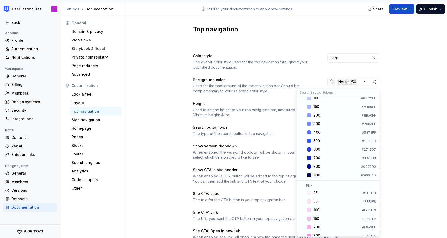
scroll to position [364, 0]
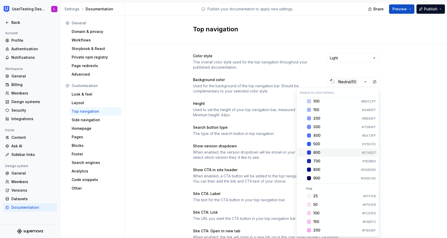
click at [323, 149] on span "600 #2742D7" at bounding box center [338, 152] width 80 height 8
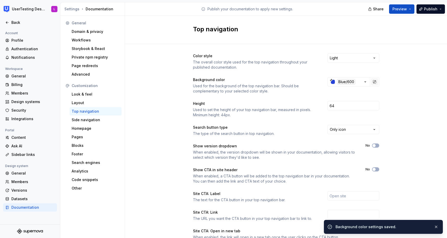
click at [375, 83] on button "button" at bounding box center [374, 81] width 7 height 7
click at [350, 82] on input "#2742d7ff" at bounding box center [352, 81] width 35 height 9
click at [345, 81] on input "#2742d7ff" at bounding box center [352, 81] width 35 height 9
drag, startPoint x: 339, startPoint y: 82, endPoint x: 358, endPoint y: 82, distance: 18.9
click at [358, 82] on input "#2742d7ff" at bounding box center [352, 81] width 35 height 9
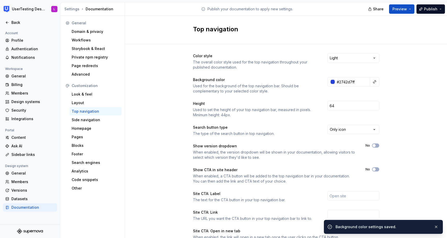
type input "#2742D7FF"
click at [403, 75] on div "Color style The overall color style used for the top navigation throughout your…" at bounding box center [286, 163] width 322 height 239
click at [375, 81] on button "button" at bounding box center [374, 81] width 7 height 7
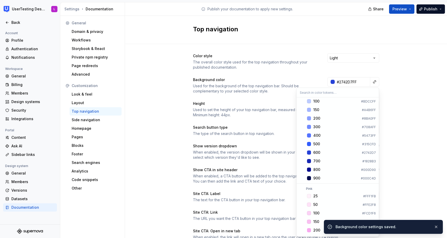
scroll to position [364, 0]
click at [339, 151] on div "600" at bounding box center [337, 151] width 47 height 5
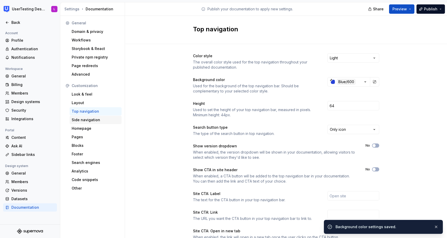
click at [103, 121] on div "Side navigation" at bounding box center [96, 119] width 48 height 5
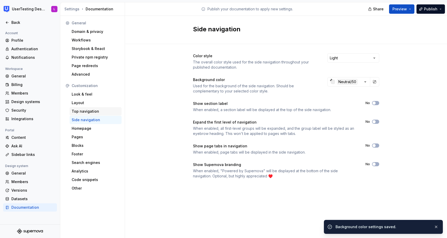
click at [101, 110] on div "Top navigation" at bounding box center [96, 111] width 48 height 5
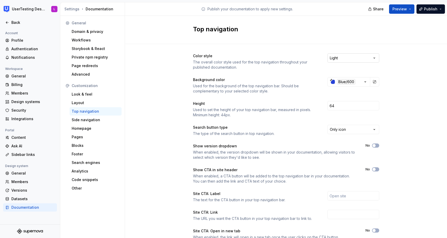
click at [355, 57] on html "UserTesting Design System L Back Account Profile Authentication Notifications W…" at bounding box center [223, 119] width 447 height 238
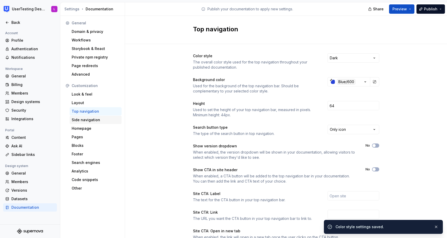
click at [107, 119] on div "Side navigation" at bounding box center [96, 119] width 48 height 5
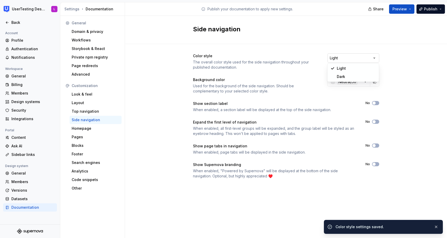
click at [345, 57] on html "UserTesting Design System L Back Account Profile Authentication Notifications W…" at bounding box center [223, 119] width 447 height 238
click at [365, 82] on icon "button" at bounding box center [365, 81] width 5 height 5
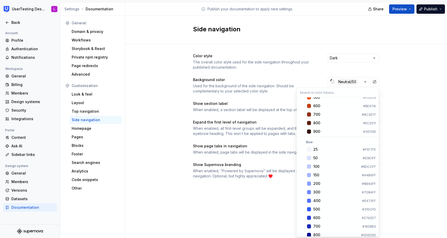
scroll to position [357, 0]
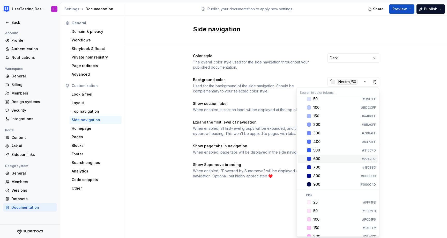
click at [327, 159] on div "600" at bounding box center [337, 158] width 47 height 5
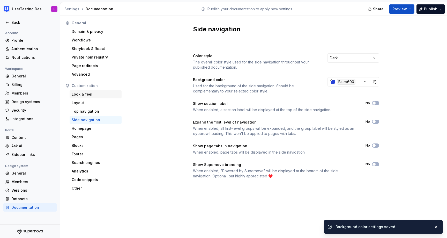
click at [87, 94] on div "Look & feel" at bounding box center [96, 94] width 48 height 5
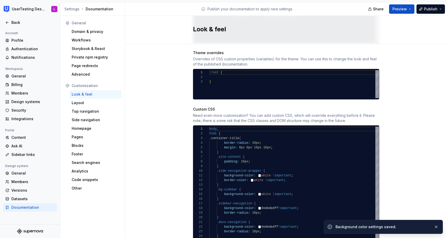
scroll to position [287, 0]
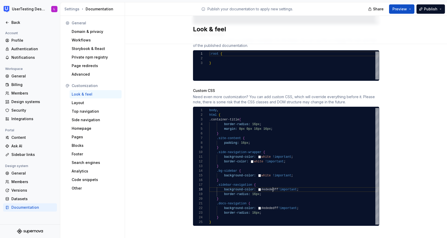
click at [273, 185] on div "body , html { .container-title { border-radius: 16px ; margin: 0px 0px 16px 16p…" at bounding box center [294, 166] width 170 height 117
click at [270, 204] on div "body , html { .container-title { border-radius: 16px ; margin: 0px 0px 16px 16p…" at bounding box center [294, 166] width 170 height 117
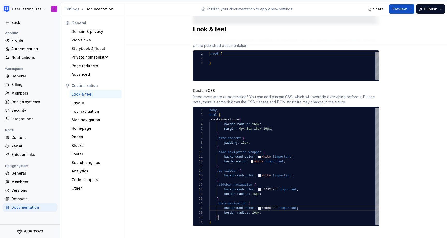
click at [270, 204] on div "body , html { .container-title { border-radius: 16px ; margin: 0px 0px 16px 16p…" at bounding box center [294, 166] width 170 height 117
type textarea "**********"
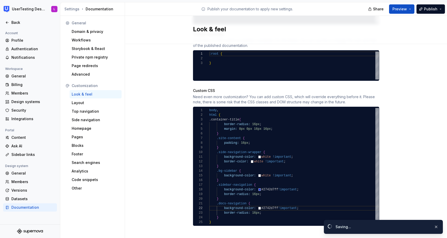
click at [412, 146] on div "Site logo A company logo that will be displayed on all pages on your documentat…" at bounding box center [286, 1] width 322 height 489
